Goal: Navigation & Orientation: Find specific page/section

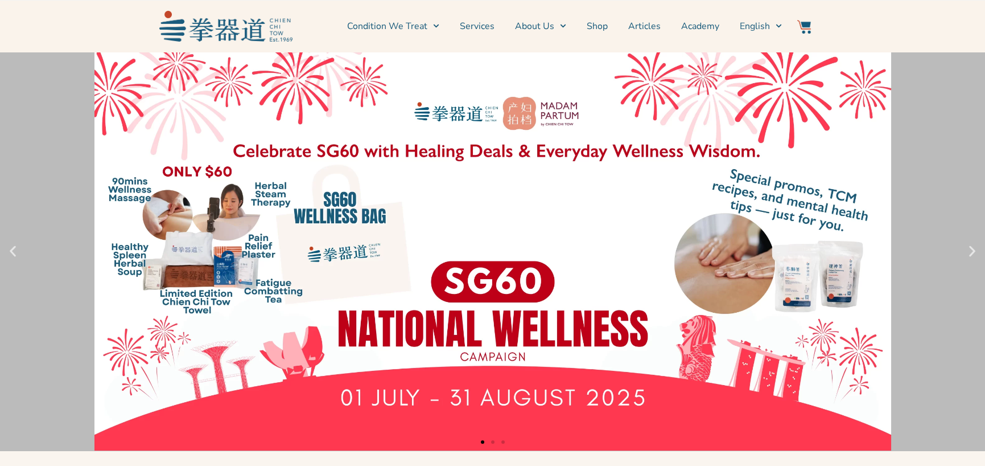
click at [945, 109] on link "1 / 3" at bounding box center [492, 251] width 985 height 398
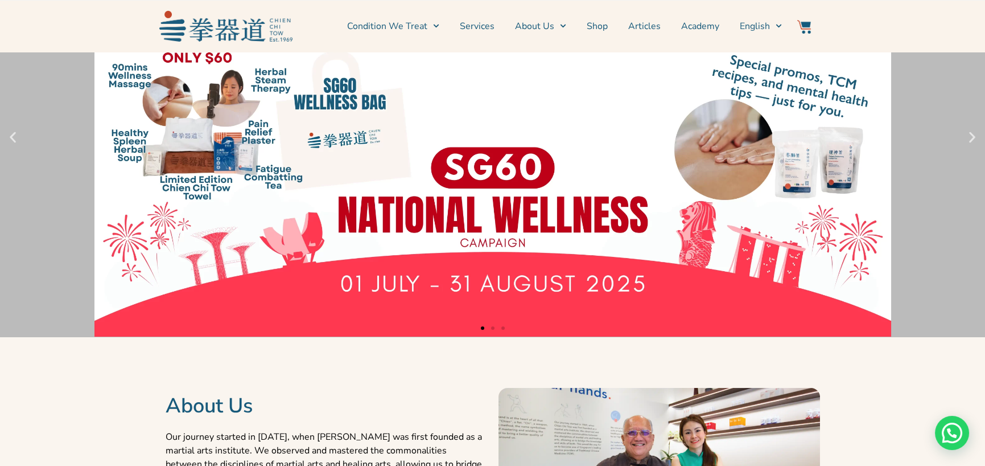
scroll to position [36, 0]
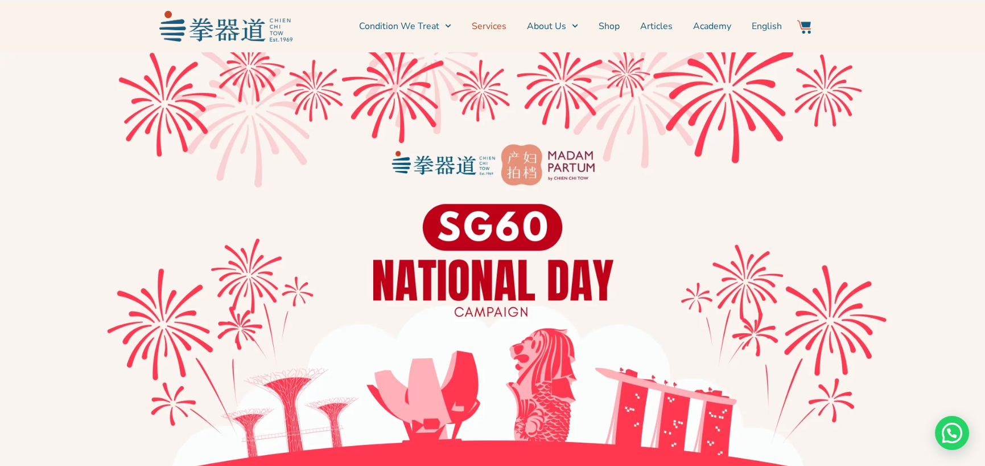
click at [497, 31] on link "Services" at bounding box center [489, 26] width 35 height 28
click at [607, 24] on link "Shop" at bounding box center [609, 26] width 21 height 28
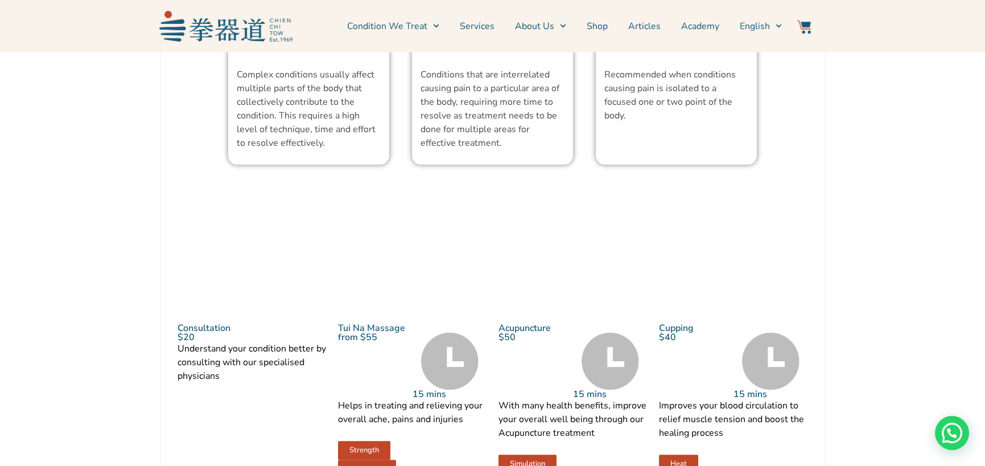
scroll to position [1195, 0]
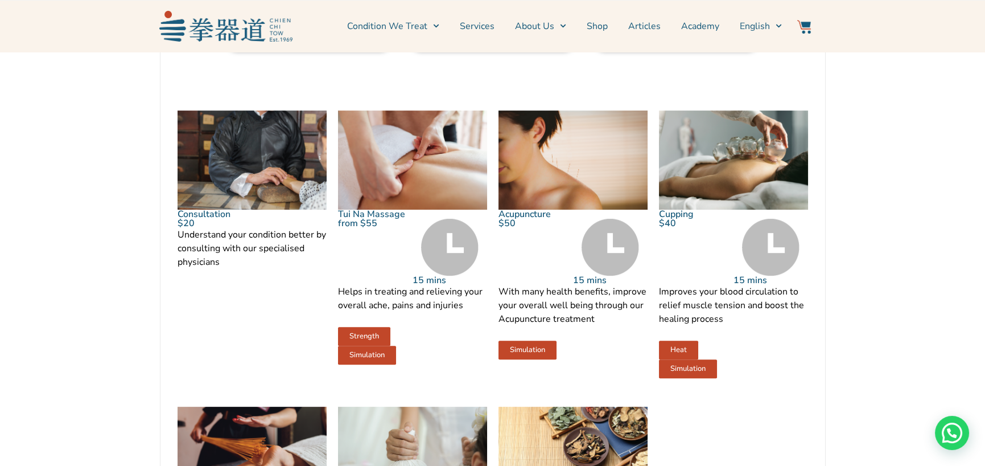
click at [360, 210] on img at bounding box center [412, 160] width 149 height 100
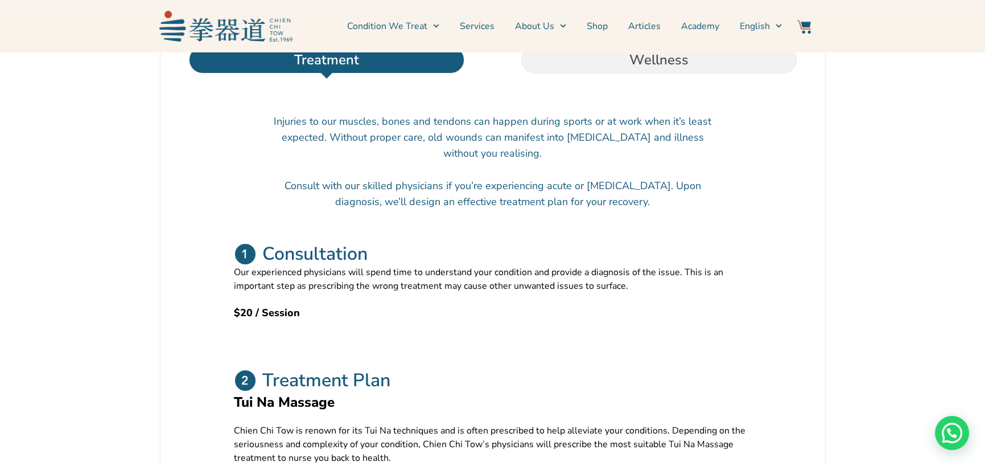
scroll to position [285, 0]
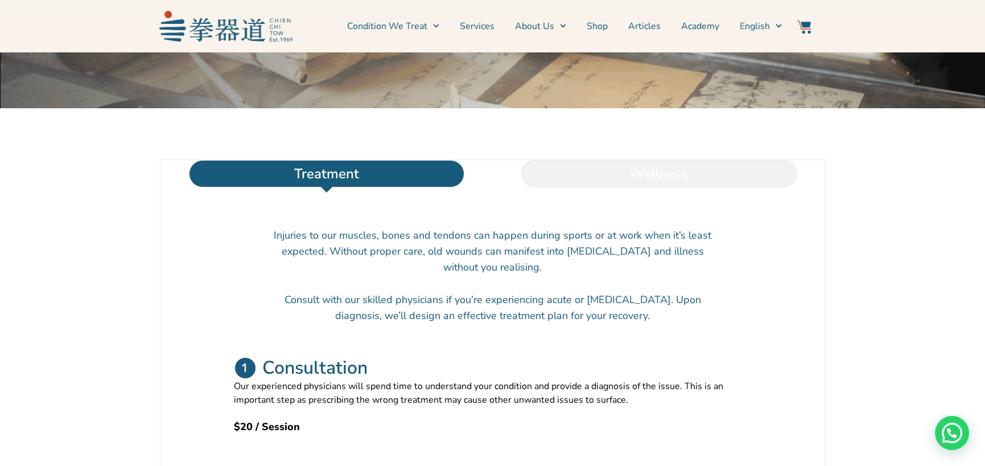
click at [596, 187] on li "Wellness" at bounding box center [659, 173] width 332 height 27
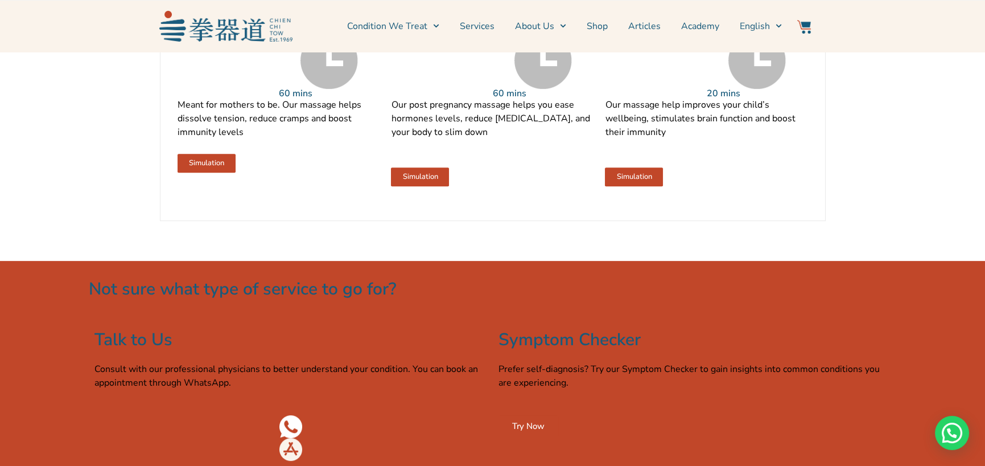
scroll to position [1423, 0]
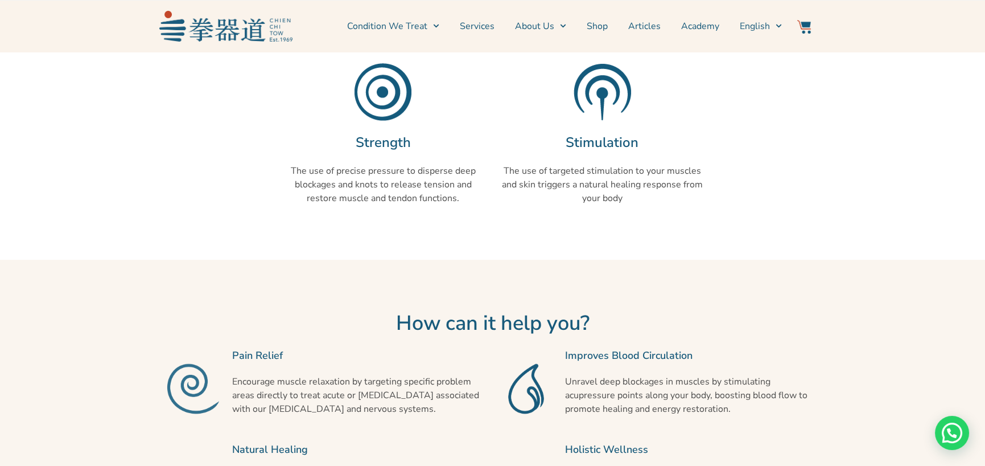
scroll to position [683, 0]
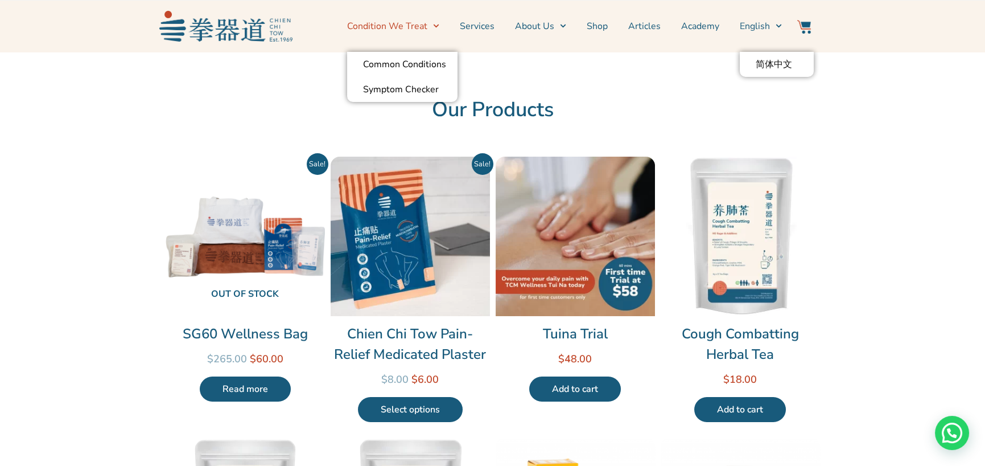
click at [409, 29] on link "Condition We Treat" at bounding box center [393, 26] width 92 height 28
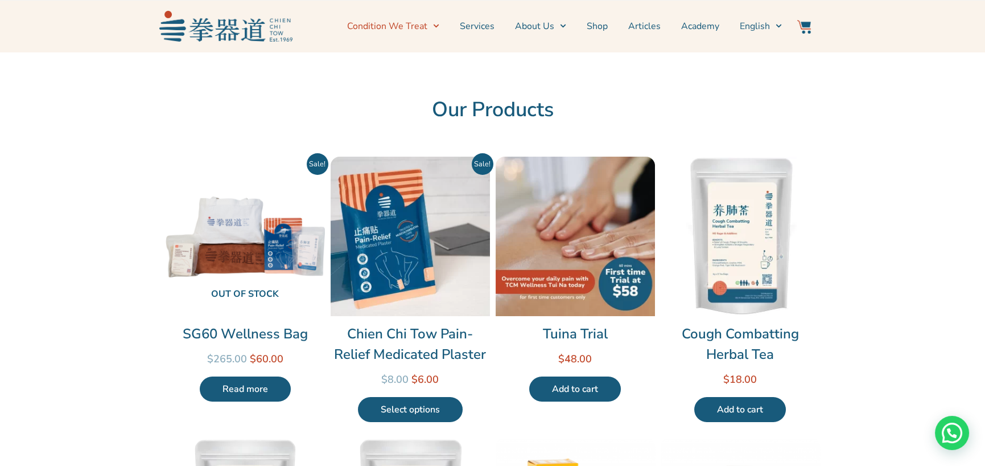
click at [408, 29] on link "Condition We Treat" at bounding box center [393, 26] width 92 height 28
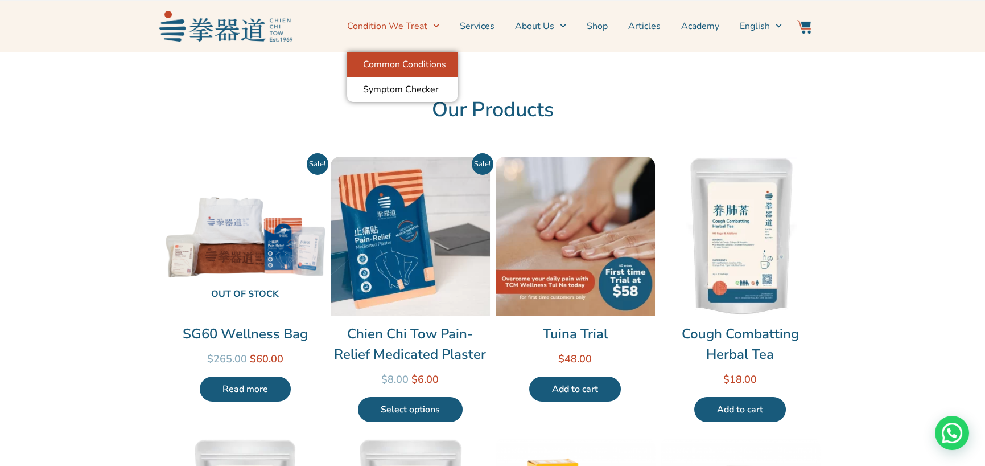
click at [411, 64] on link "Common Conditions" at bounding box center [402, 64] width 110 height 25
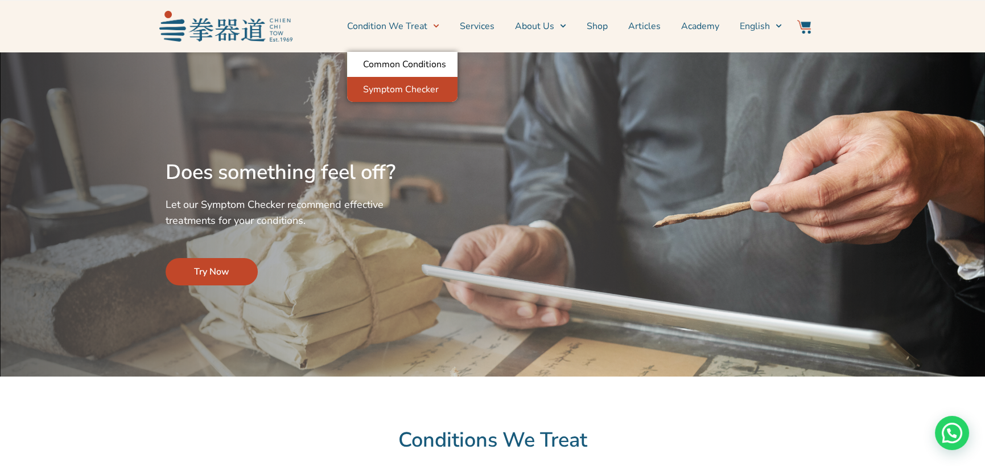
click at [390, 90] on link "Symptom Checker" at bounding box center [402, 89] width 110 height 25
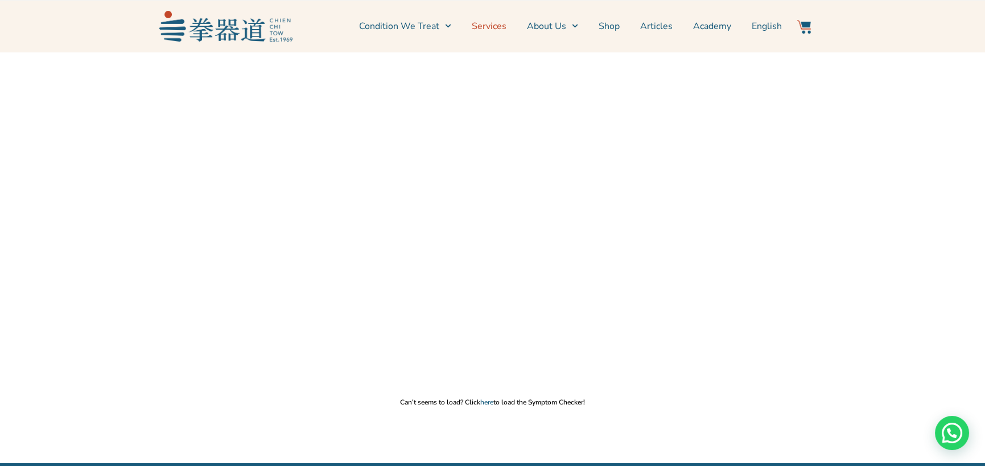
click at [504, 26] on link "Services" at bounding box center [489, 26] width 35 height 28
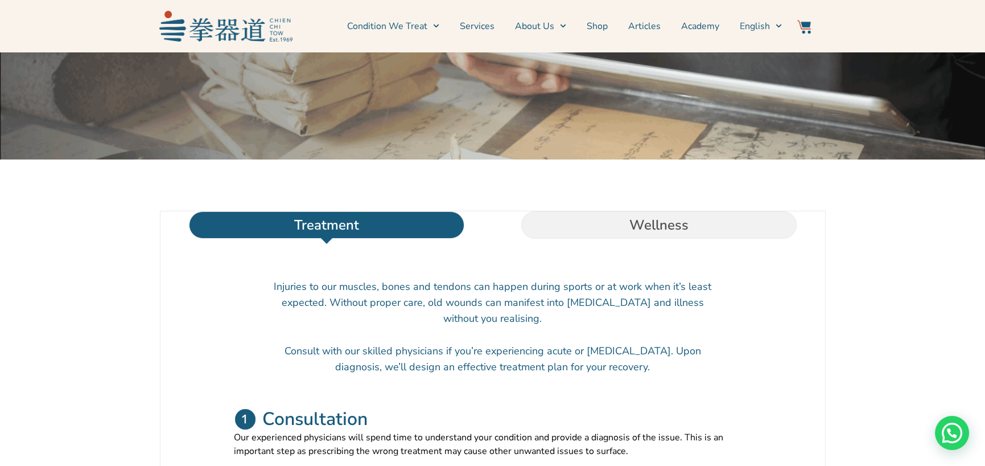
scroll to position [285, 0]
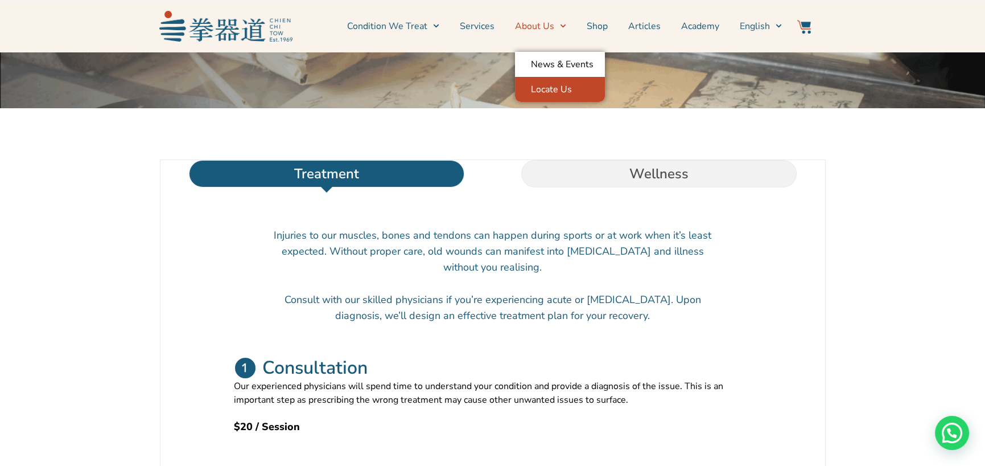
click at [537, 93] on link "Locate Us" at bounding box center [560, 89] width 90 height 25
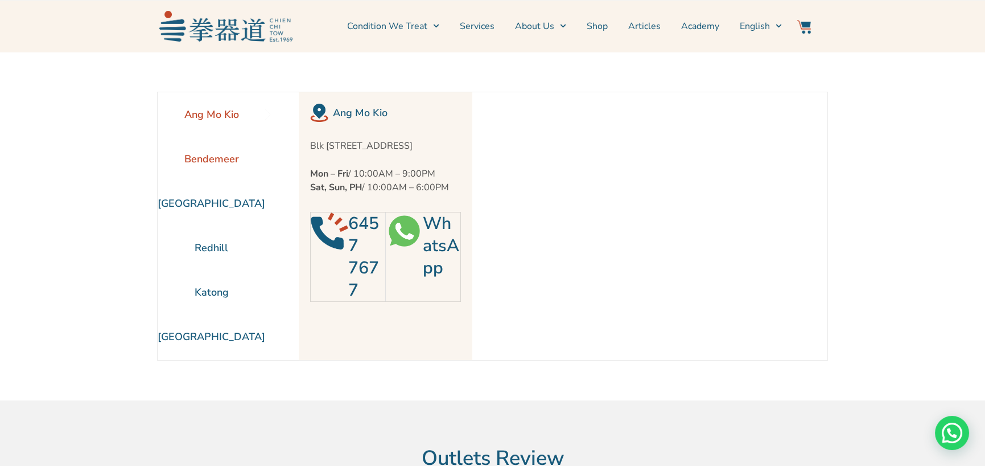
click at [229, 153] on li "Bendemeer" at bounding box center [212, 159] width 108 height 44
click at [207, 103] on li "Ang Mo Kio" at bounding box center [212, 114] width 108 height 44
click at [204, 14] on img at bounding box center [225, 26] width 133 height 30
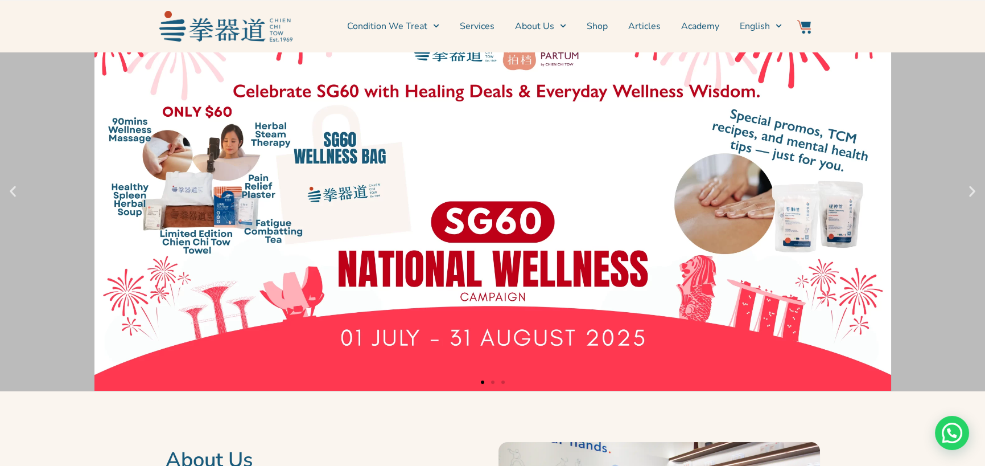
scroll to position [57, 0]
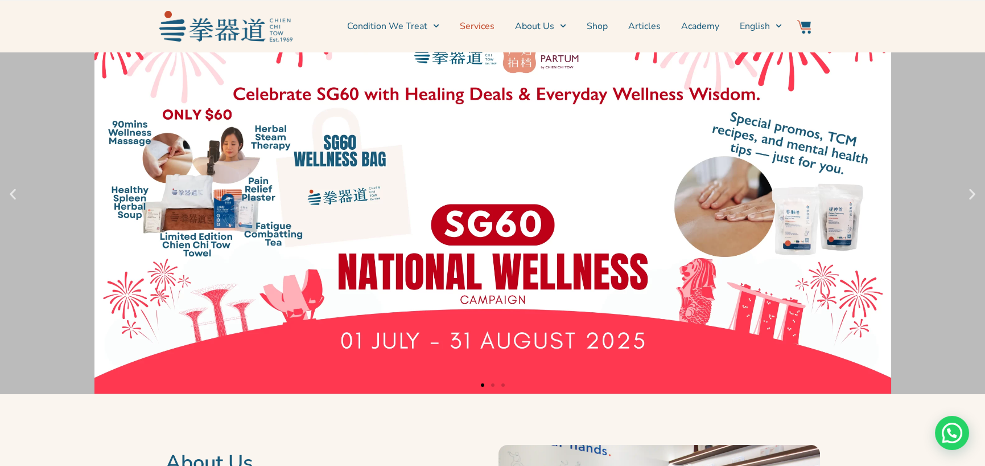
click at [479, 28] on link "Services" at bounding box center [477, 26] width 35 height 28
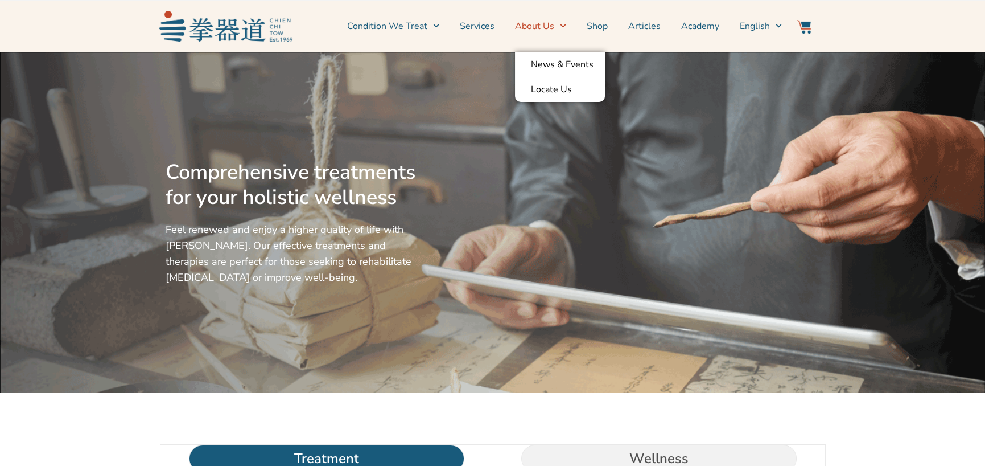
click at [476, 28] on link "Services" at bounding box center [477, 26] width 35 height 28
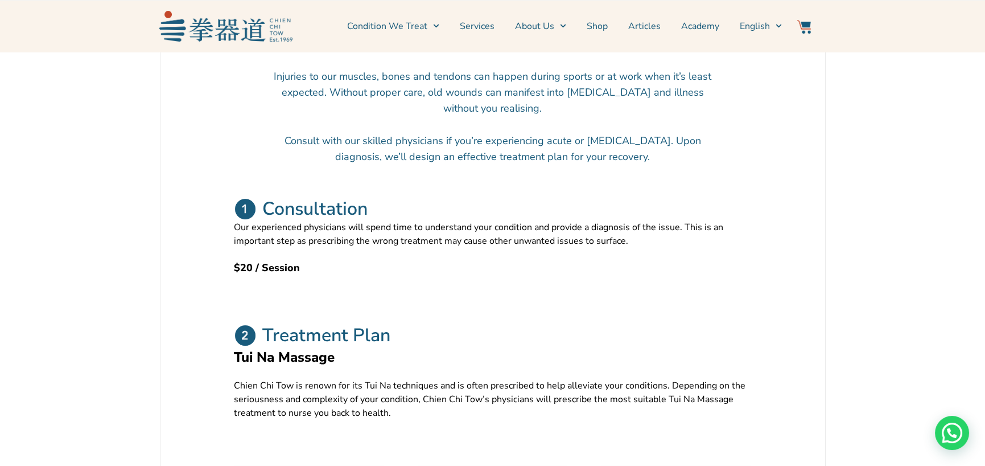
scroll to position [512, 0]
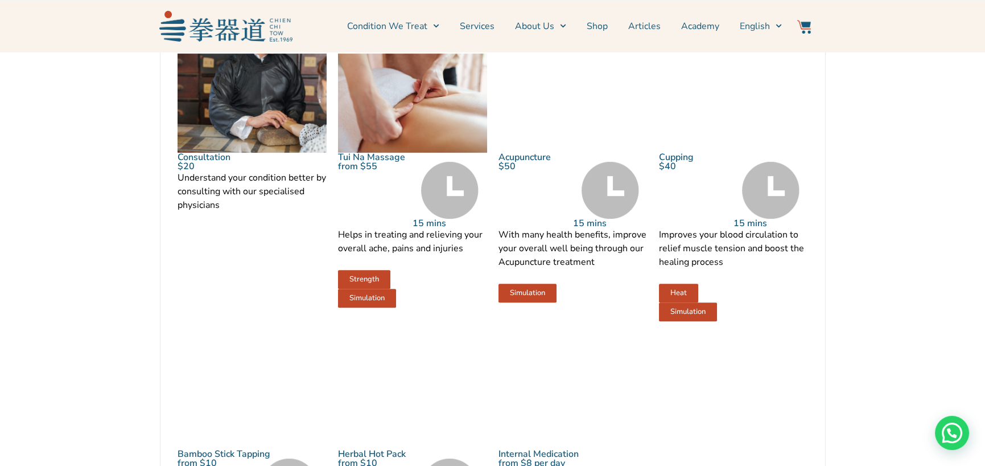
scroll to position [1366, 0]
